Goal: Task Accomplishment & Management: Manage account settings

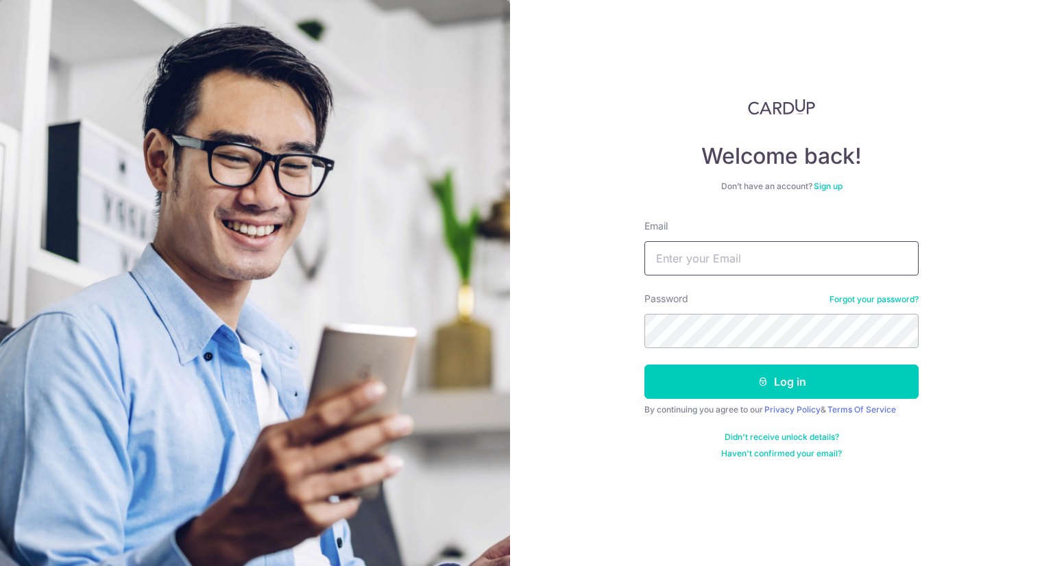
click at [739, 261] on input "Email" at bounding box center [782, 258] width 274 height 34
type input "[EMAIL_ADDRESS][DOMAIN_NAME]"
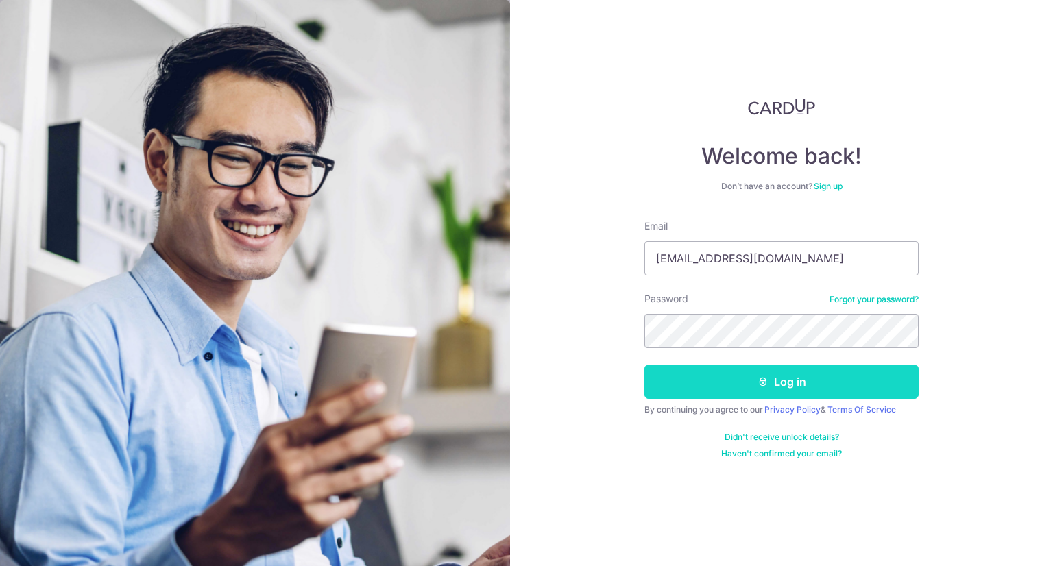
click at [710, 382] on button "Log in" at bounding box center [782, 382] width 274 height 34
